Goal: Information Seeking & Learning: Find specific page/section

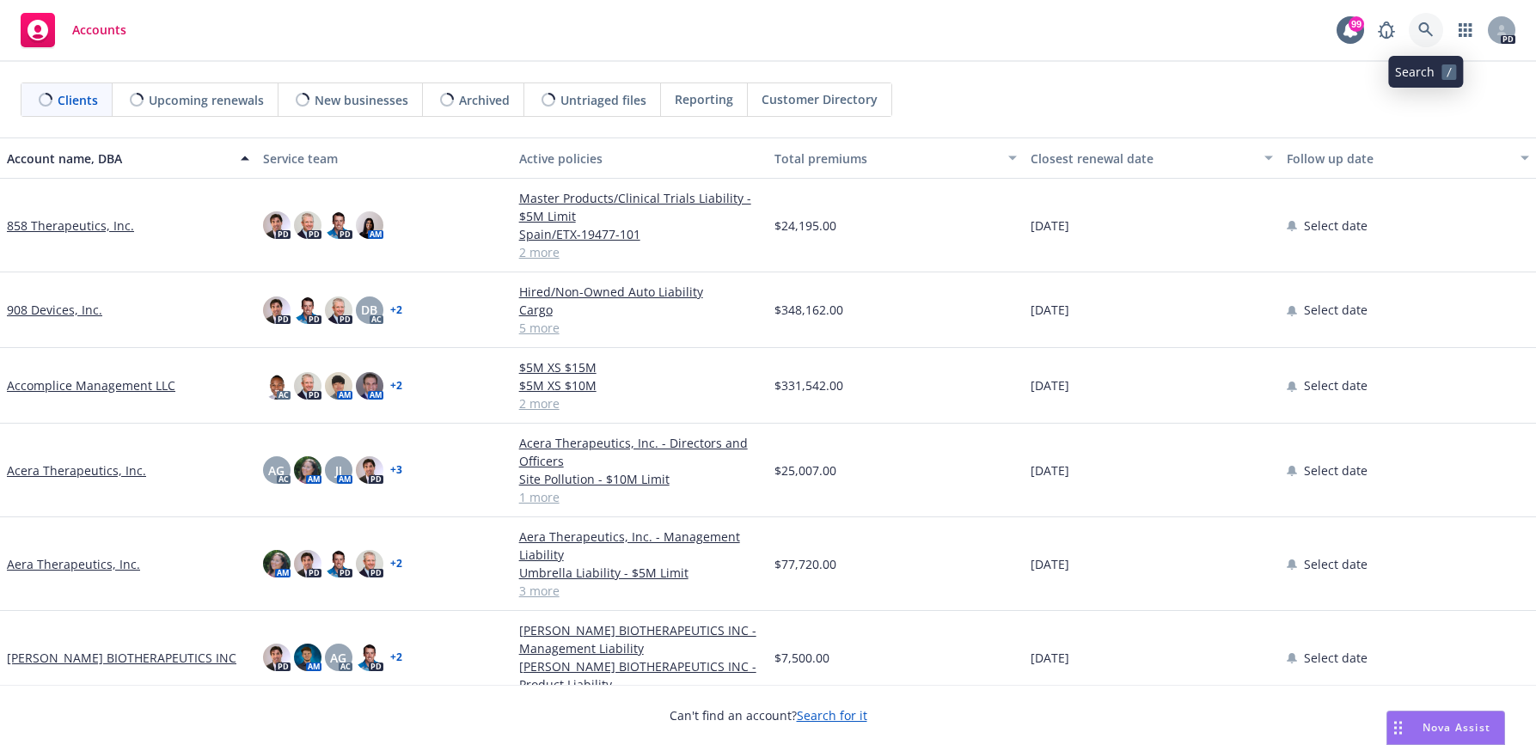
click at [1423, 30] on icon at bounding box center [1425, 29] width 15 height 15
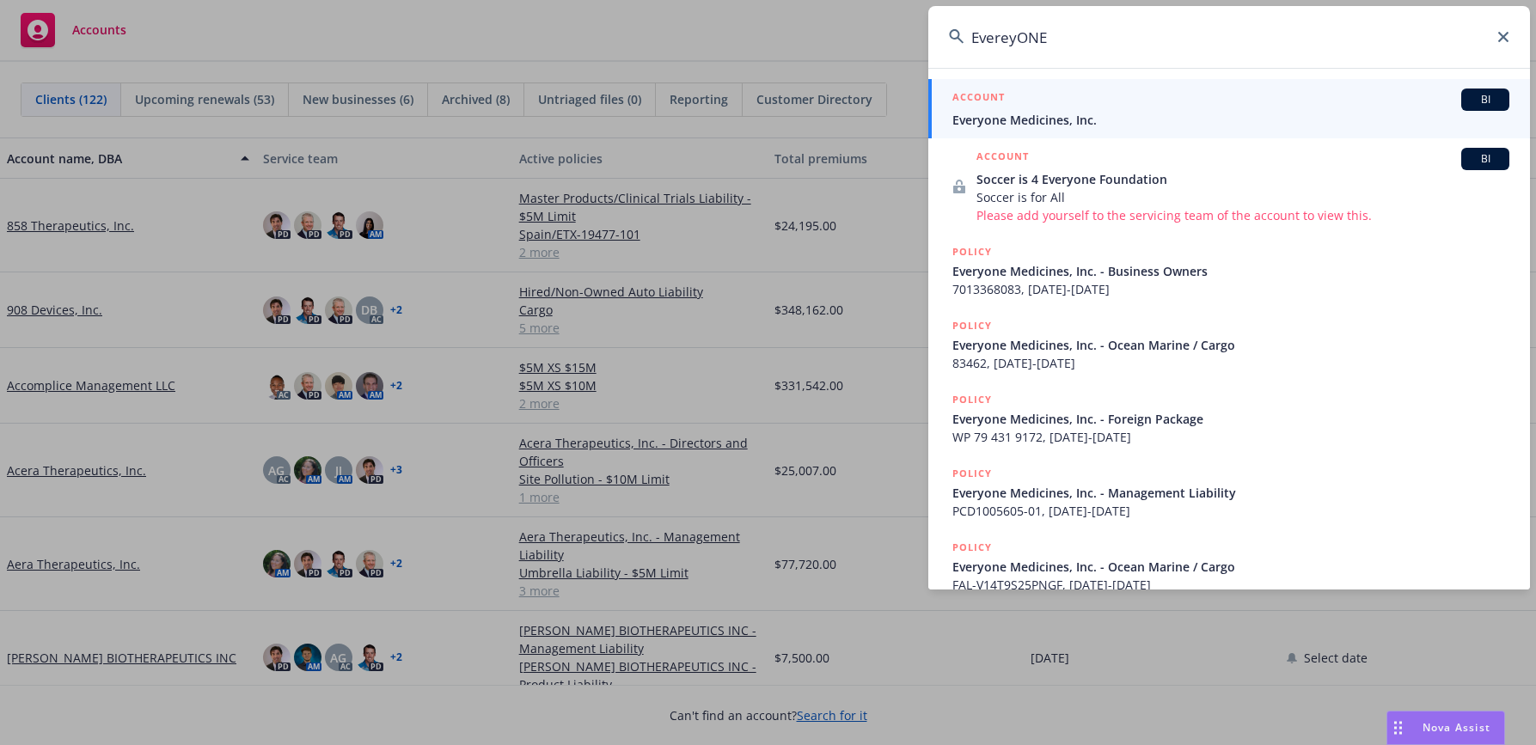
type input "EvereyONE"
click at [1053, 117] on span "Everyone Medicines, Inc." at bounding box center [1230, 120] width 557 height 18
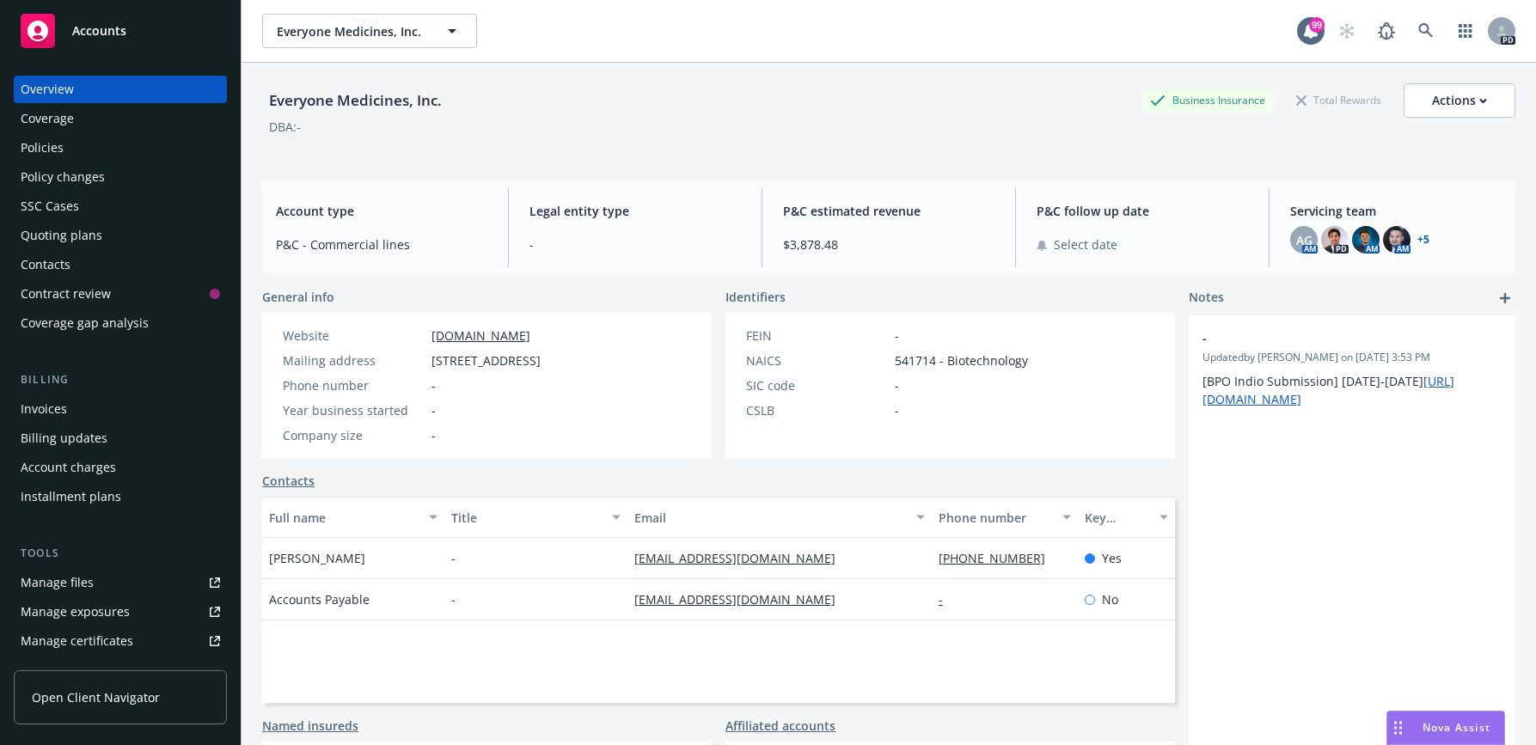
click at [102, 147] on div "Policies" at bounding box center [120, 148] width 199 height 28
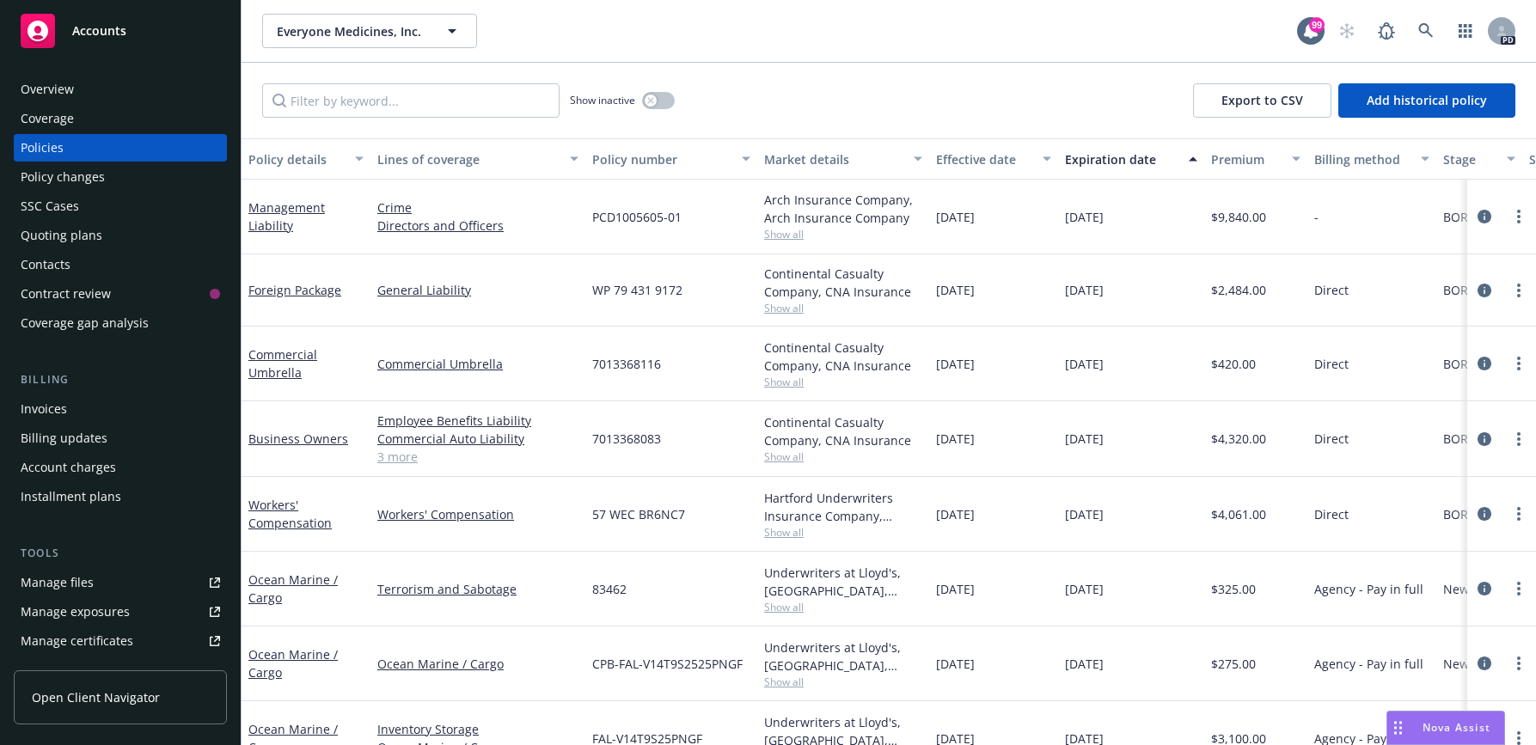
click at [42, 407] on div "Invoices" at bounding box center [44, 409] width 46 height 28
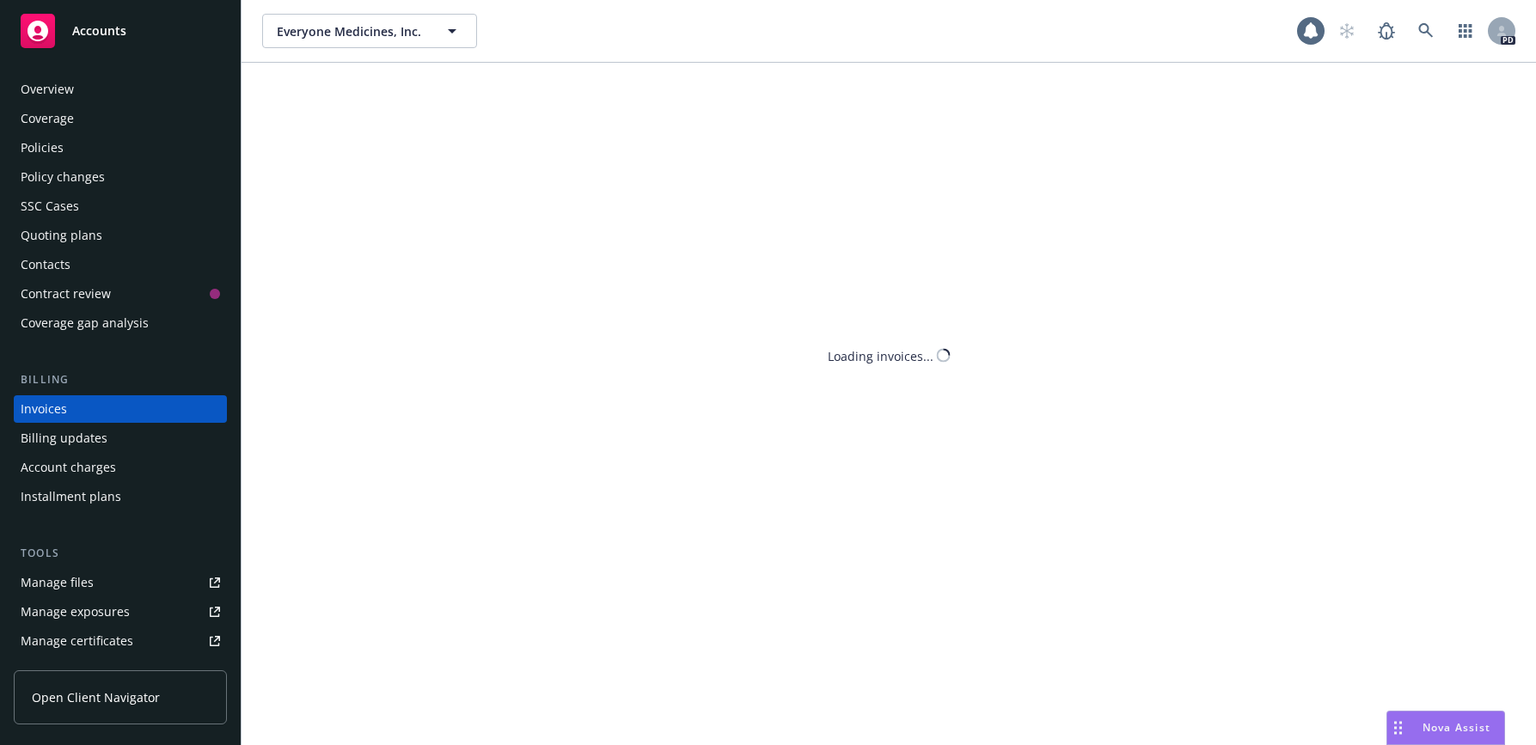
scroll to position [9, 0]
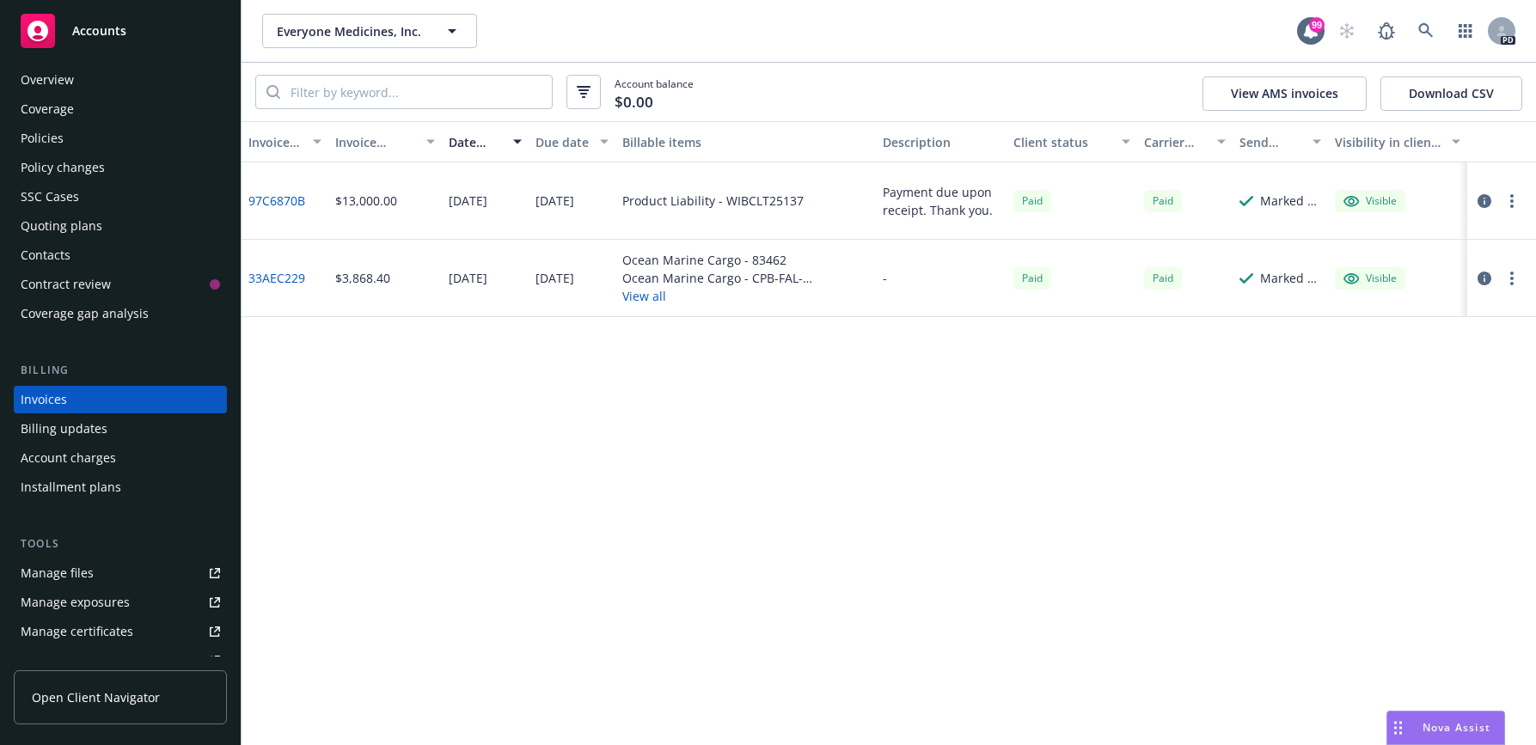
click at [42, 140] on div "Policies" at bounding box center [42, 139] width 43 height 28
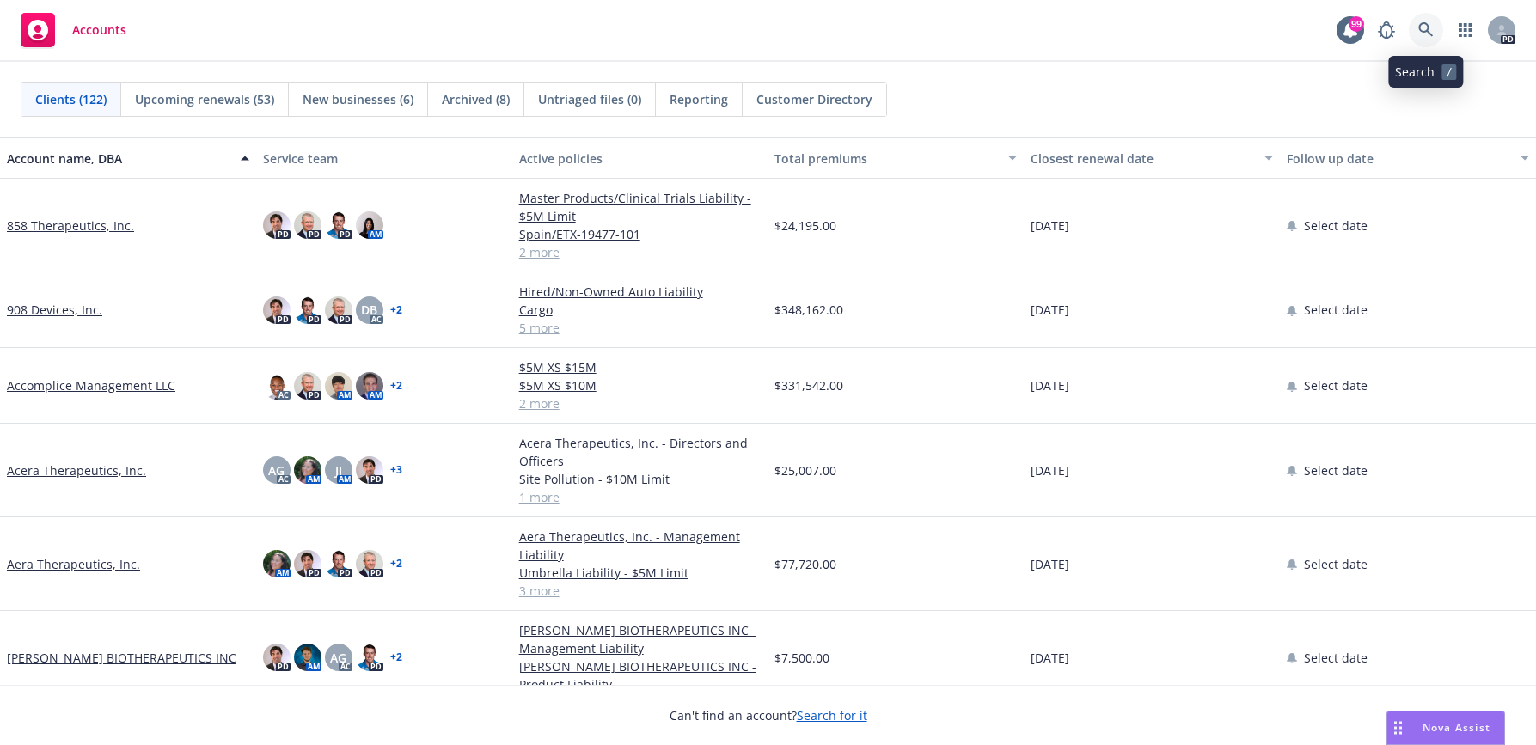
click at [1422, 25] on icon at bounding box center [1425, 29] width 15 height 15
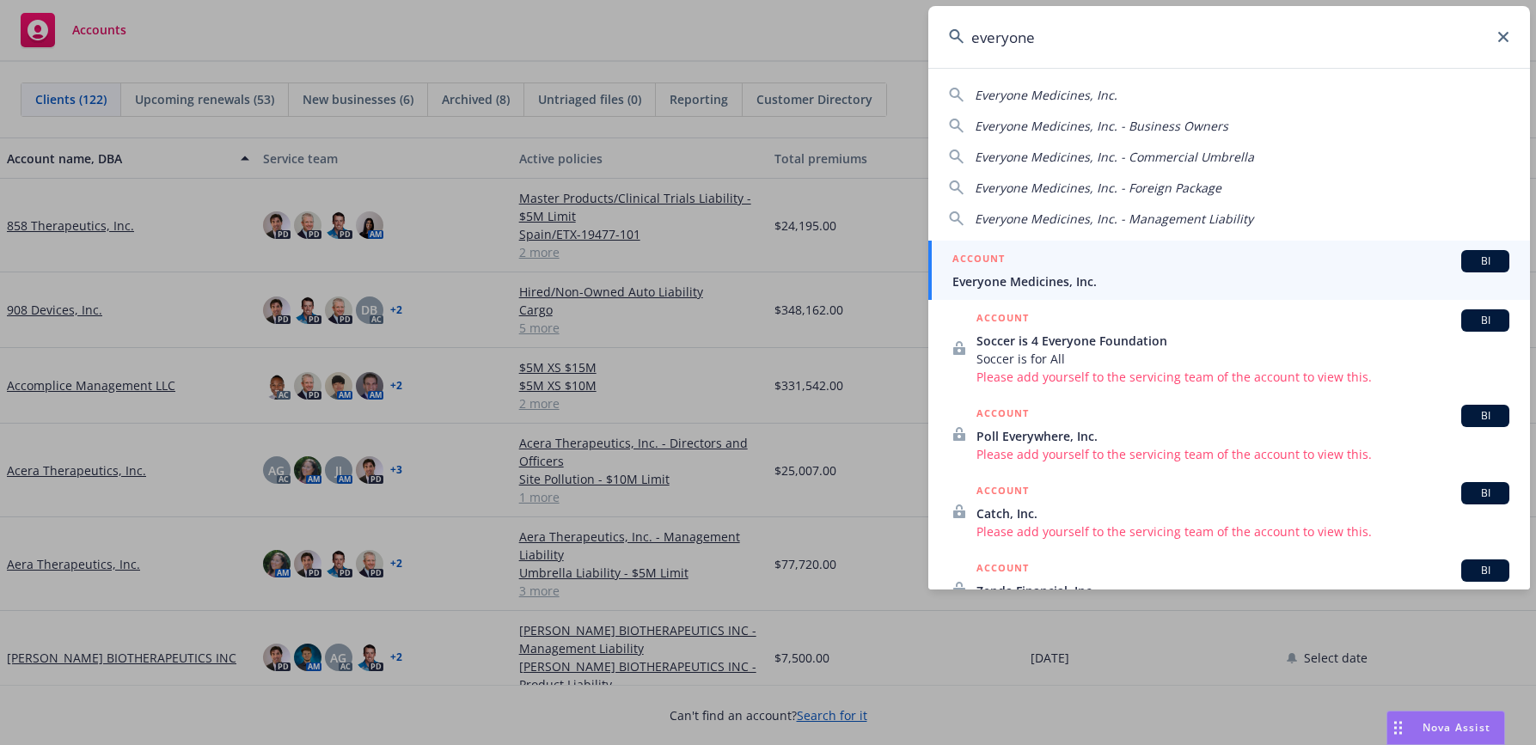
type input "everyone"
click at [1029, 286] on span "Everyone Medicines, Inc." at bounding box center [1230, 281] width 557 height 18
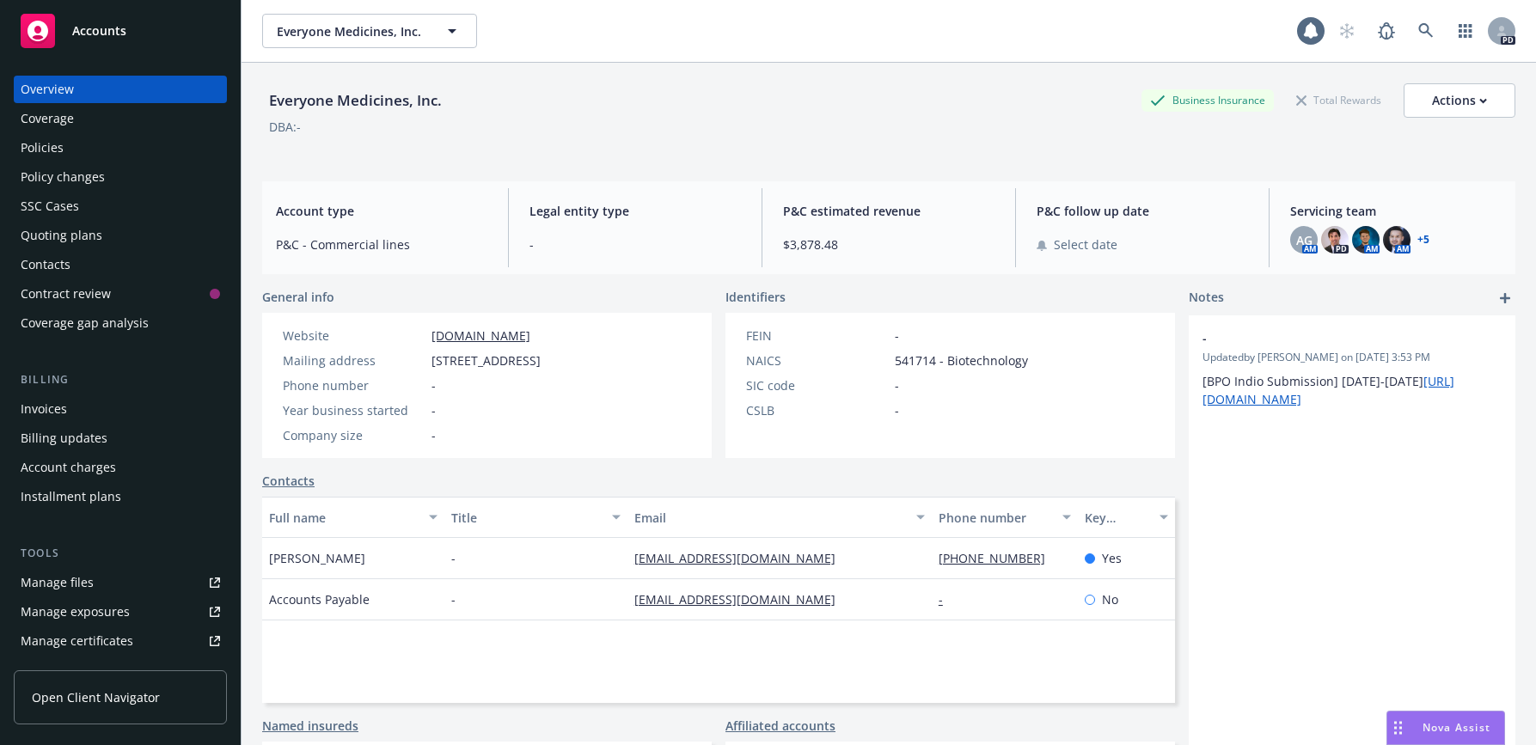
click at [50, 146] on div "Policies" at bounding box center [42, 148] width 43 height 28
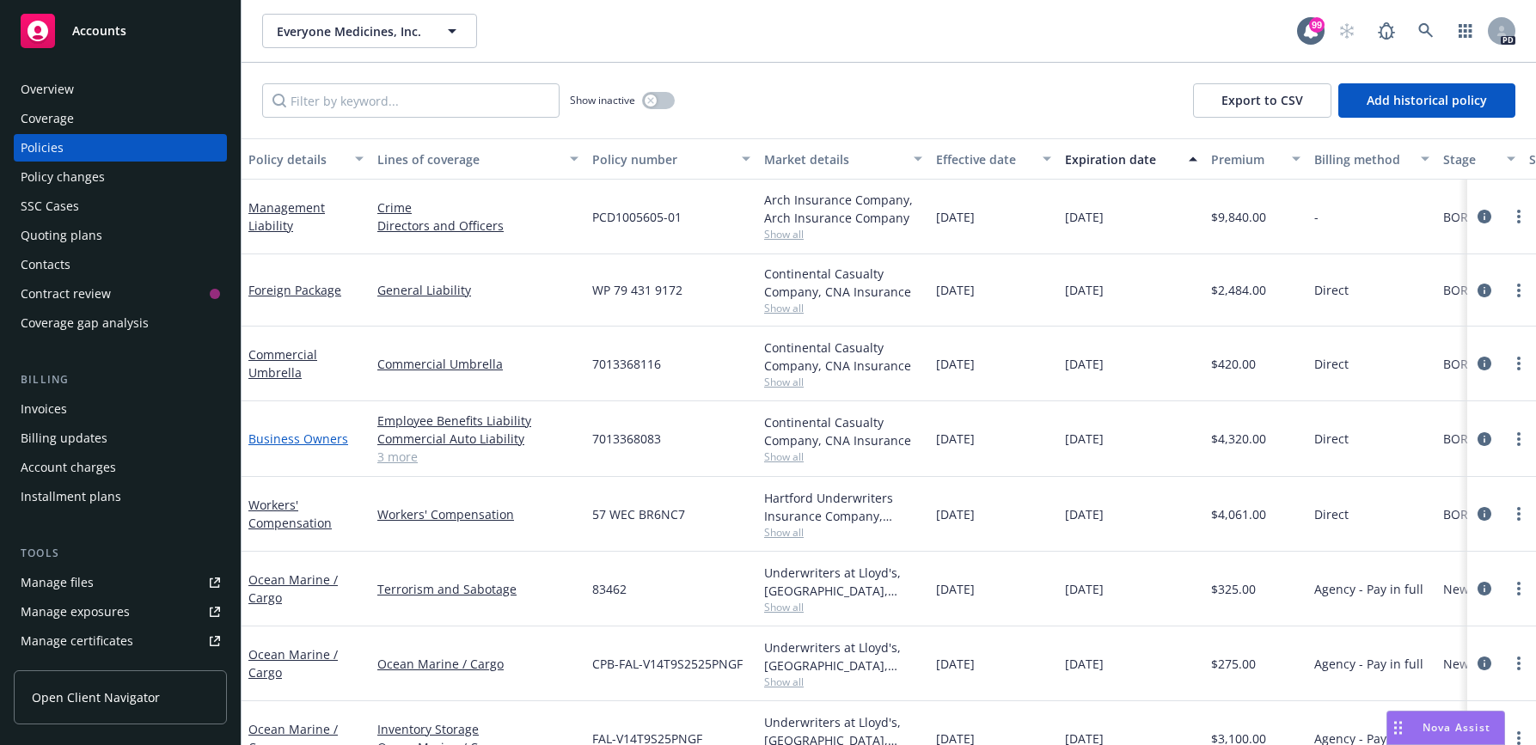
click at [279, 443] on link "Business Owners" at bounding box center [298, 439] width 100 height 16
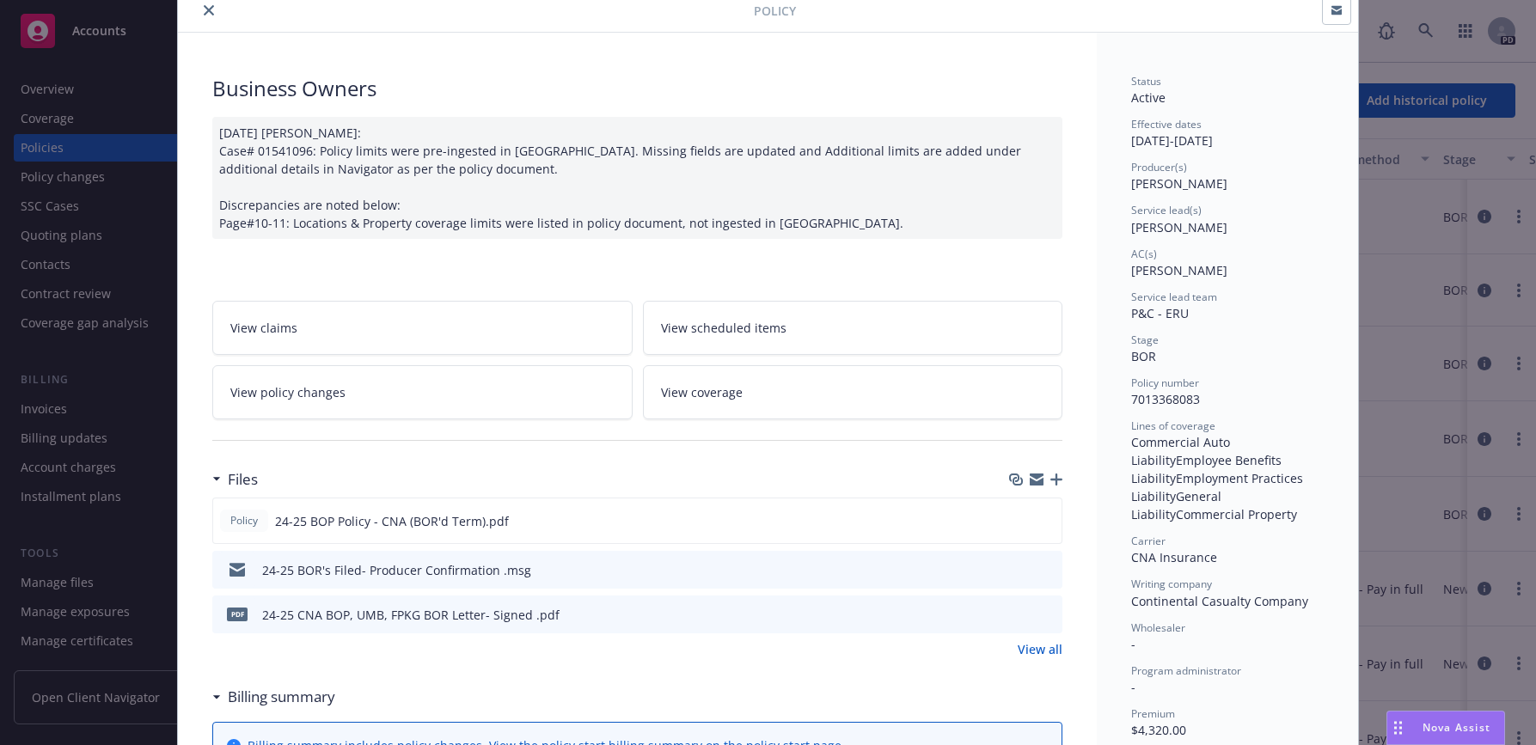
scroll to position [172, 0]
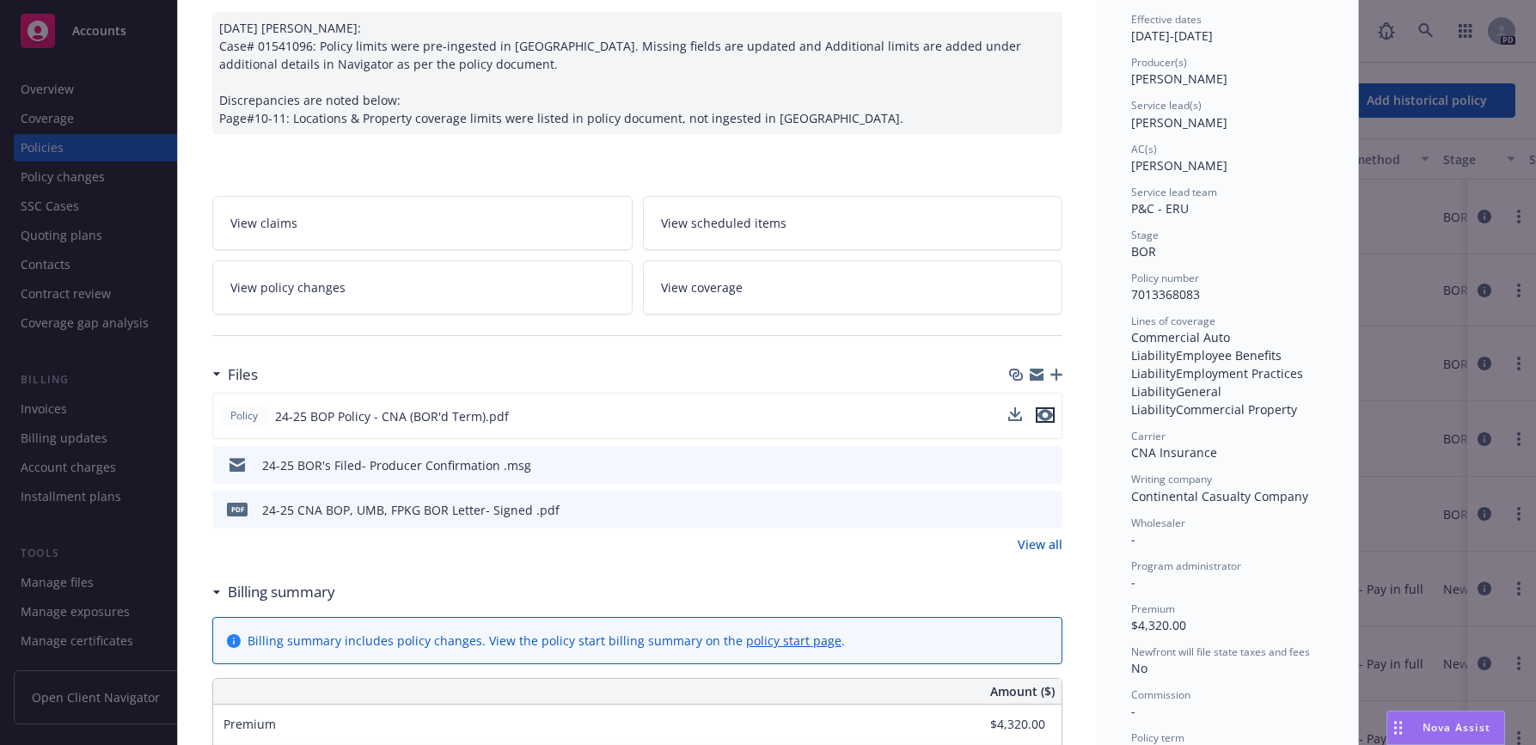
click at [1045, 413] on icon "preview file" at bounding box center [1044, 415] width 15 height 12
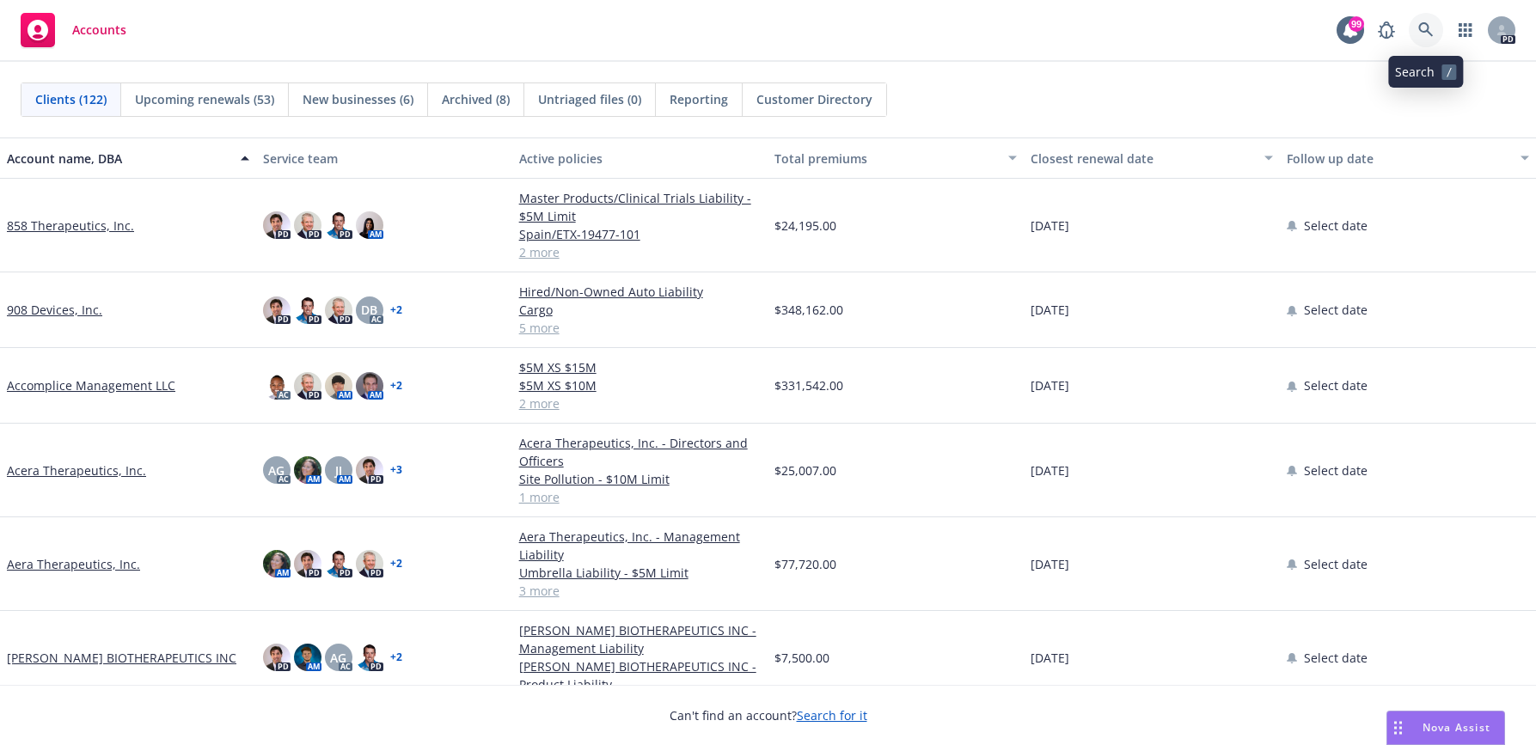
click at [1422, 28] on icon at bounding box center [1425, 29] width 15 height 15
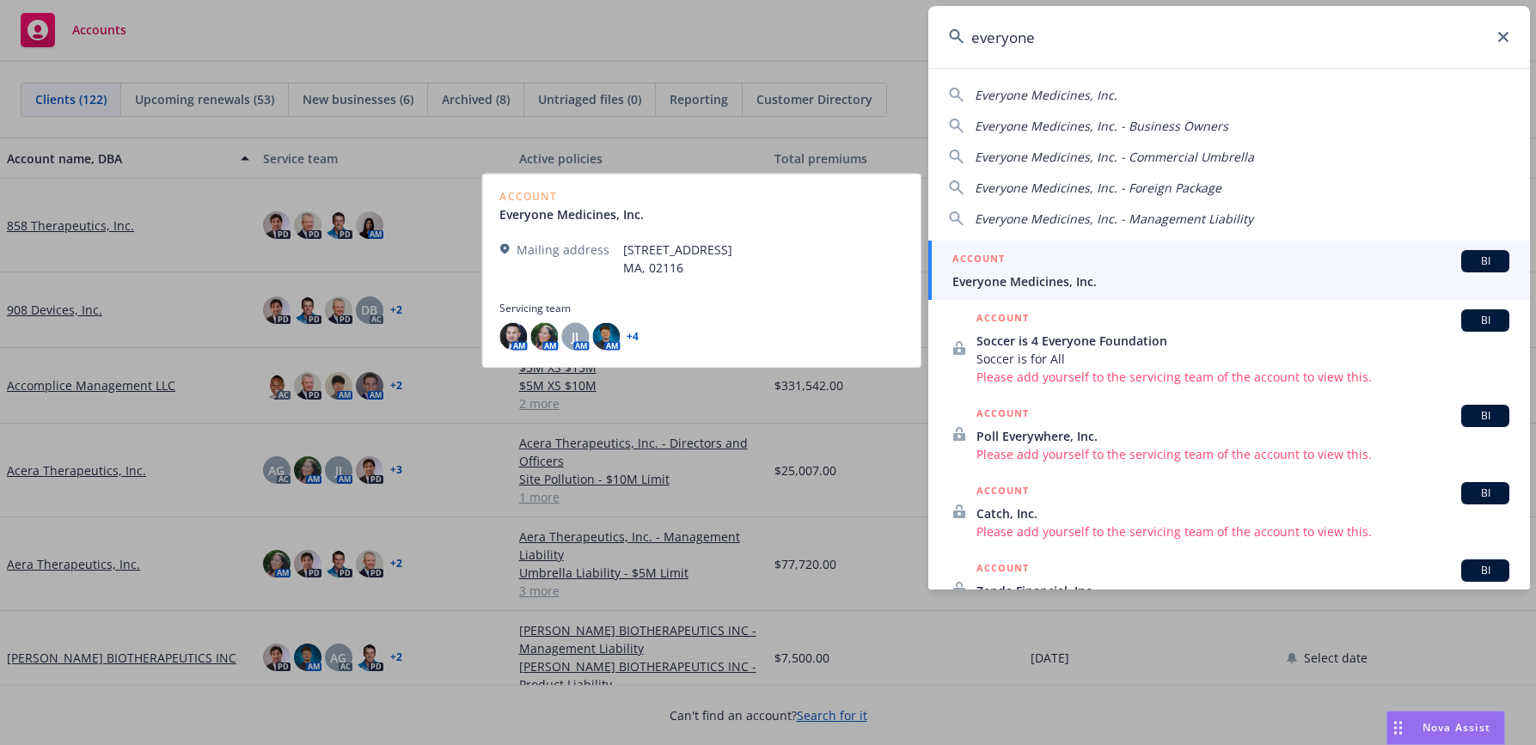
type input "everyone"
click at [1008, 280] on span "Everyone Medicines, Inc." at bounding box center [1230, 281] width 557 height 18
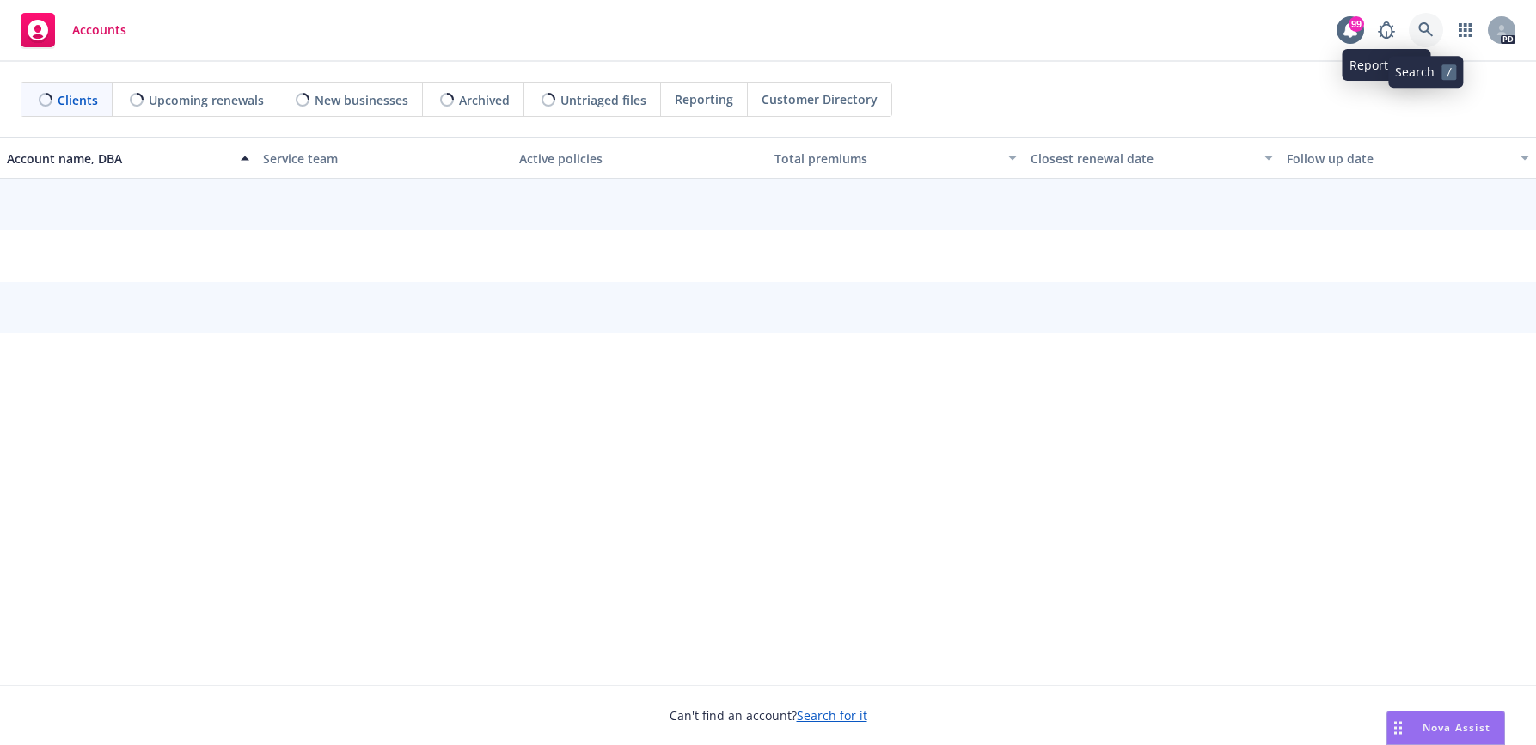
click at [1424, 25] on icon at bounding box center [1425, 29] width 15 height 15
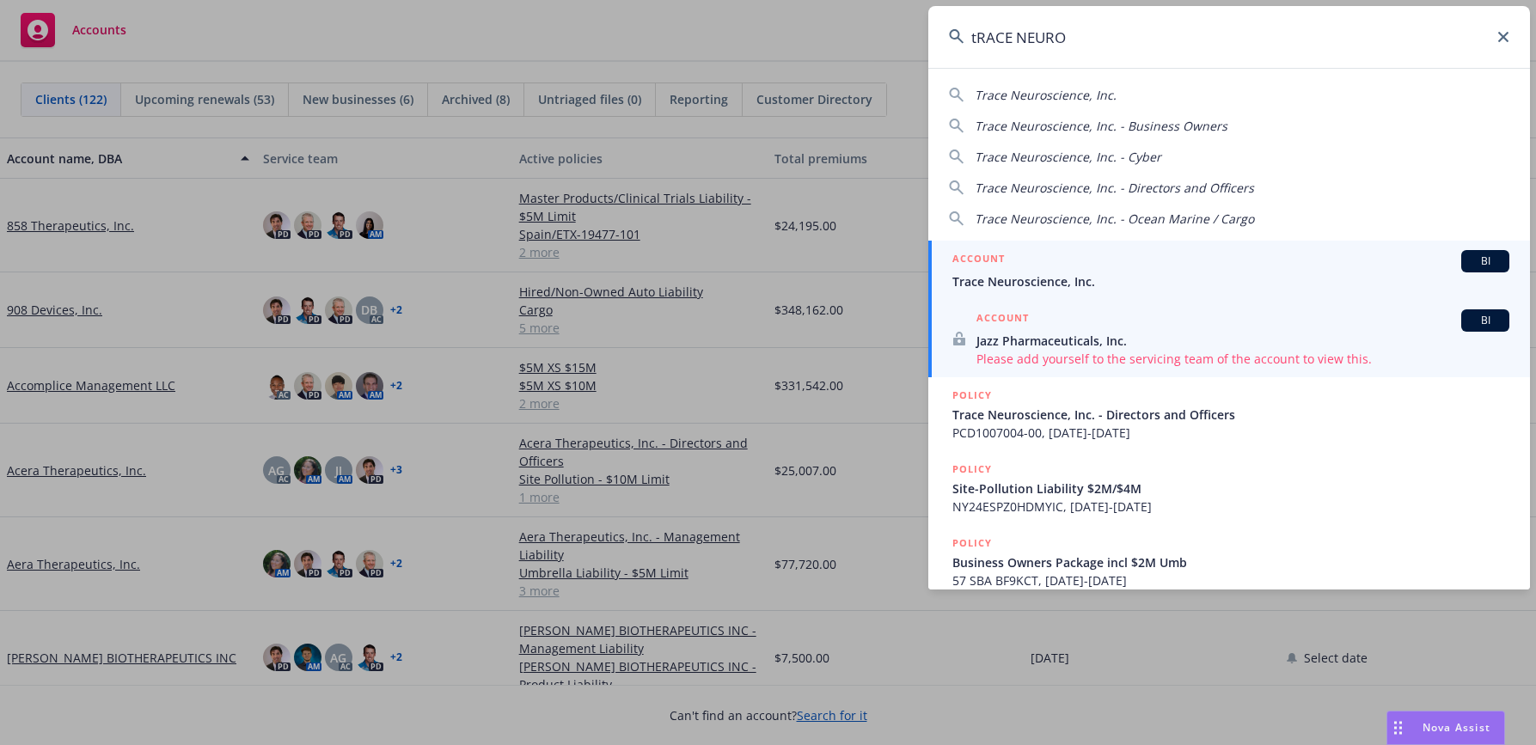
type input "tRACE NEURO"
click at [1007, 270] on div "ACCOUNT BI" at bounding box center [1230, 261] width 557 height 22
